Goal: Task Accomplishment & Management: Use online tool/utility

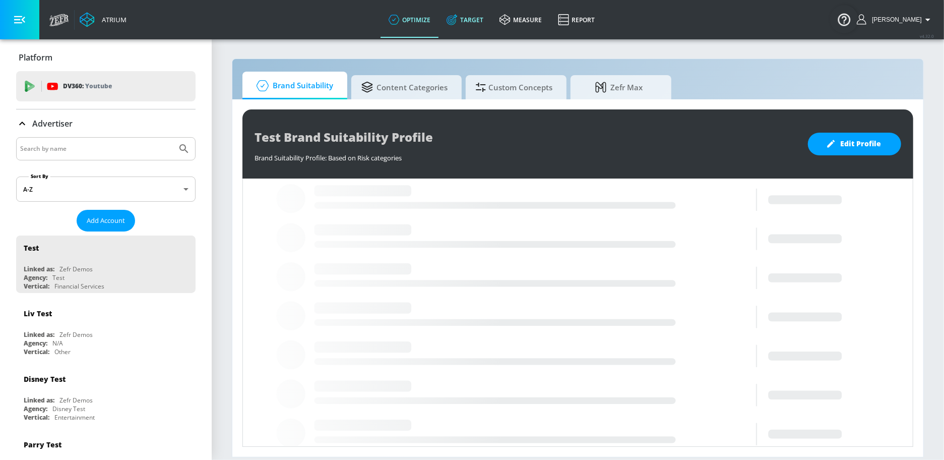
click at [472, 21] on link "Target" at bounding box center [465, 20] width 53 height 36
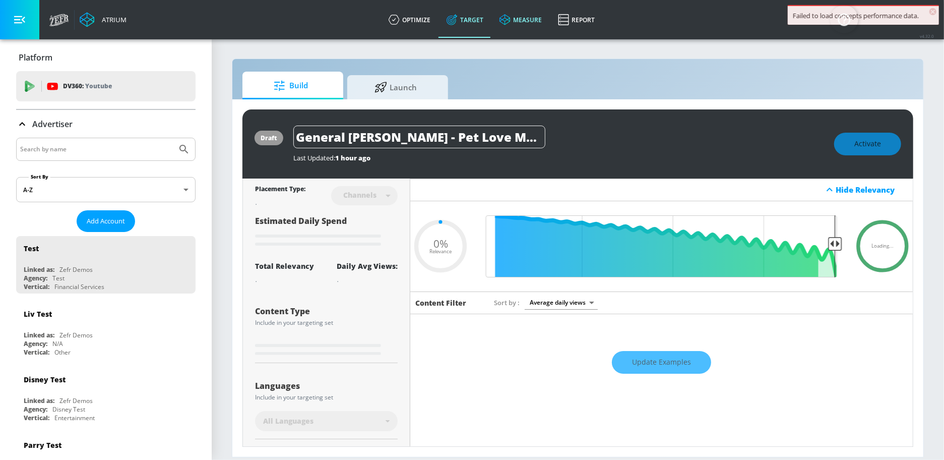
type input "0.6"
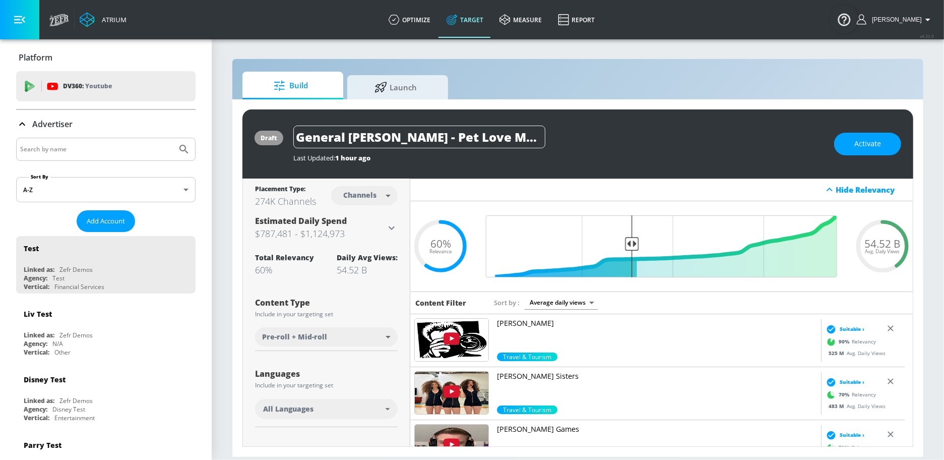
click at [479, 25] on link "Target" at bounding box center [465, 20] width 53 height 36
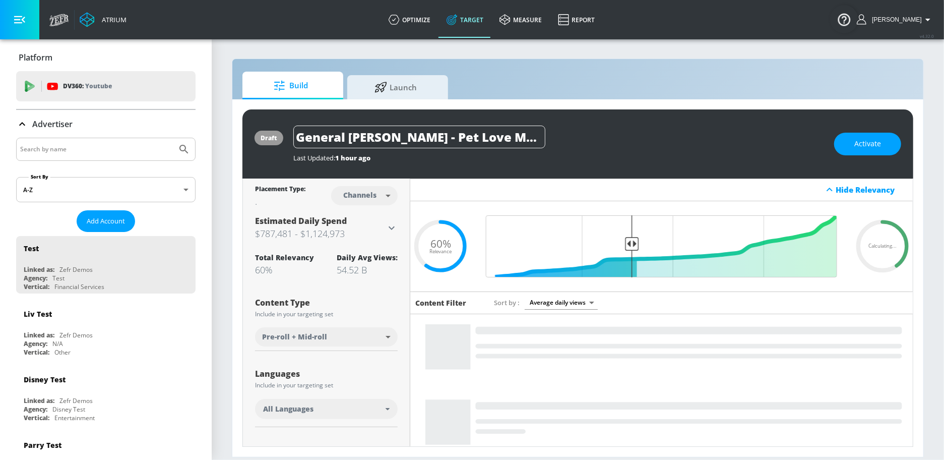
click at [76, 150] on input "Search by name" at bounding box center [96, 149] width 153 height 13
type input "multicare"
click at [173, 138] on button "Submit Search" at bounding box center [184, 149] width 22 height 22
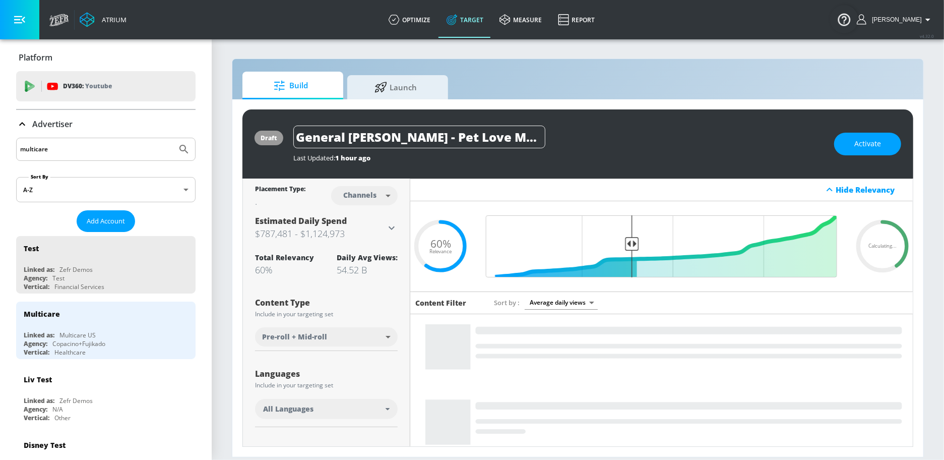
click at [78, 345] on div "Copacino+Fujikado" at bounding box center [78, 343] width 53 height 9
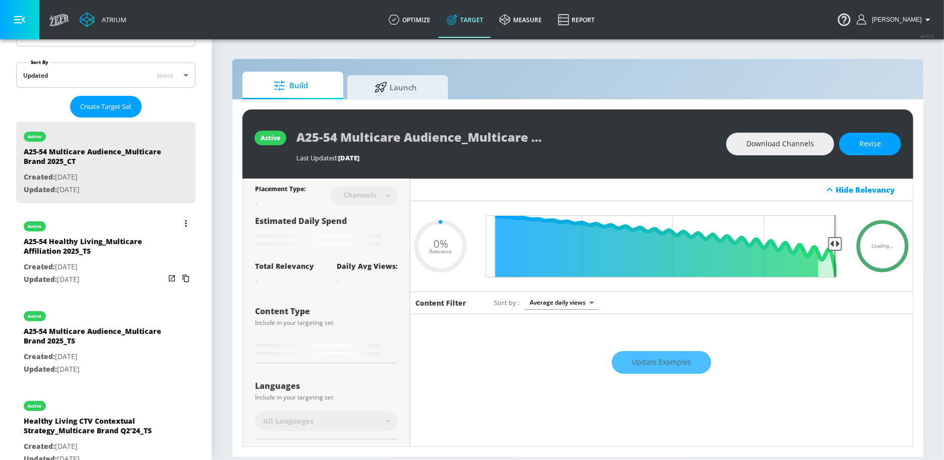
scroll to position [214, 0]
type input "0.05"
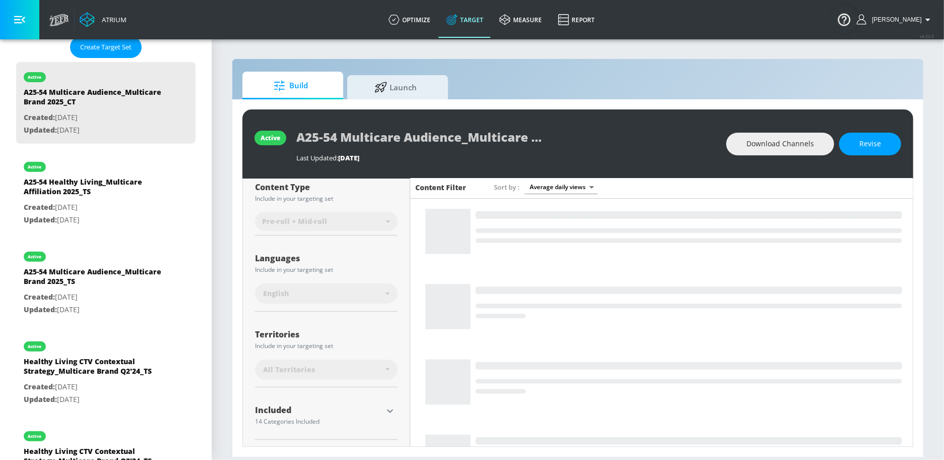
scroll to position [0, 0]
